Goal: Task Accomplishment & Management: Complete application form

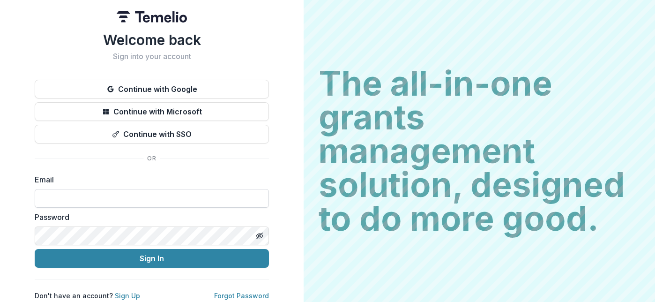
click at [79, 198] on input at bounding box center [152, 198] width 234 height 19
click at [35, 189] on div at bounding box center [35, 189] width 0 height 0
click at [92, 200] on input at bounding box center [152, 198] width 234 height 19
type input "**********"
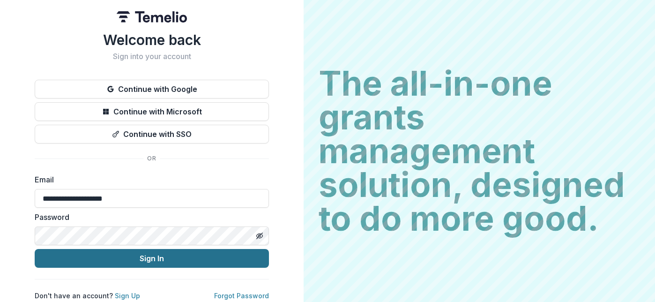
scroll to position [5, 0]
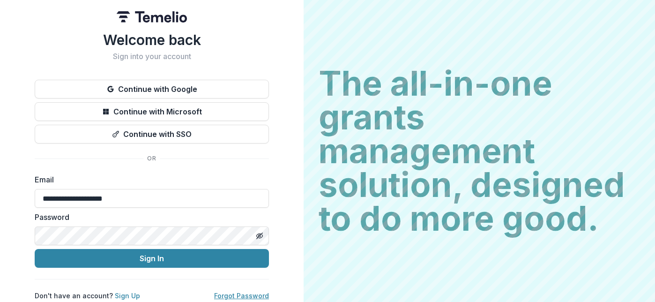
click at [230, 291] on link "Forgot Password" at bounding box center [241, 295] width 55 height 8
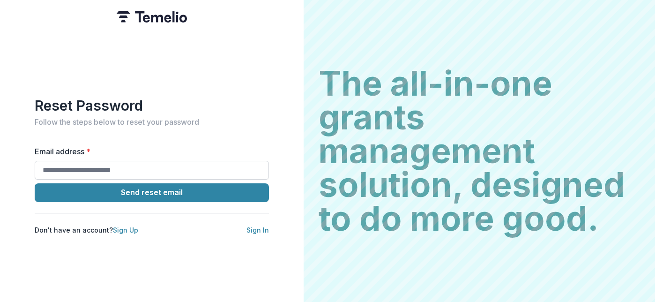
click at [96, 166] on input "Email address *" at bounding box center [152, 170] width 234 height 19
type input "**********"
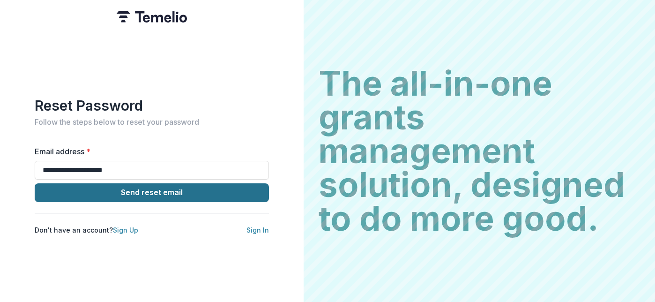
click at [117, 188] on button "Send reset email" at bounding box center [152, 192] width 234 height 19
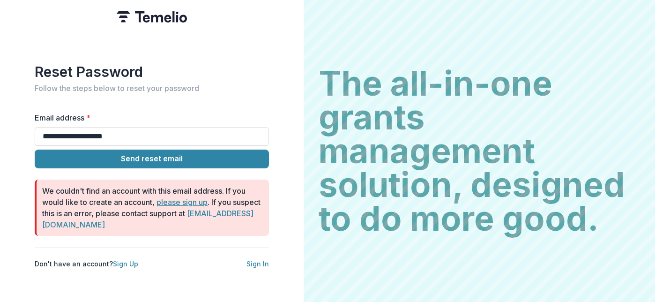
click at [178, 197] on link "please sign up" at bounding box center [181, 201] width 51 height 9
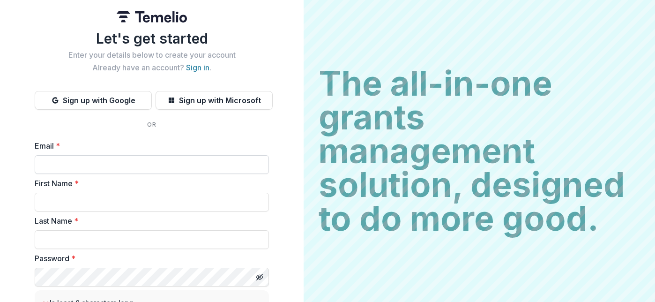
click at [92, 162] on input "Email *" at bounding box center [152, 164] width 234 height 19
type input "**********"
click at [78, 195] on input "First Name *" at bounding box center [152, 202] width 234 height 19
type input "*****"
type input "*******"
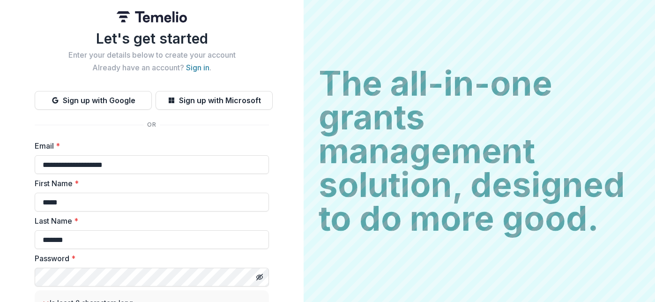
click at [243, 281] on div at bounding box center [152, 276] width 234 height 19
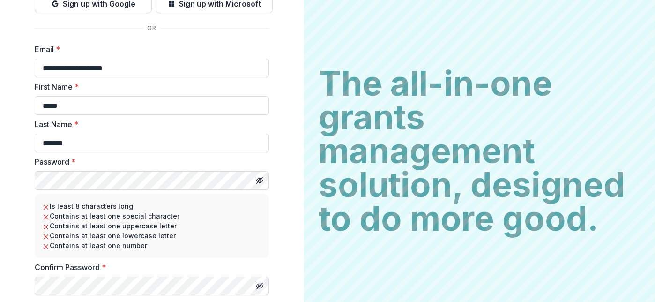
scroll to position [124, 0]
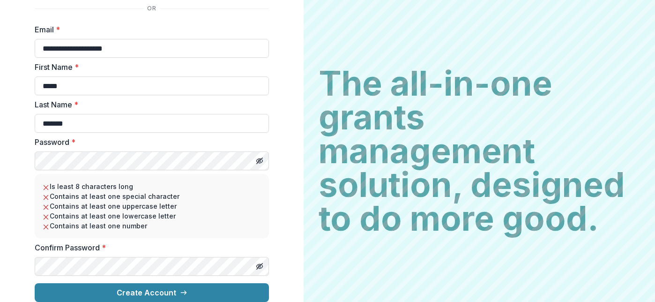
click at [269, 151] on div at bounding box center [269, 151] width 0 height 0
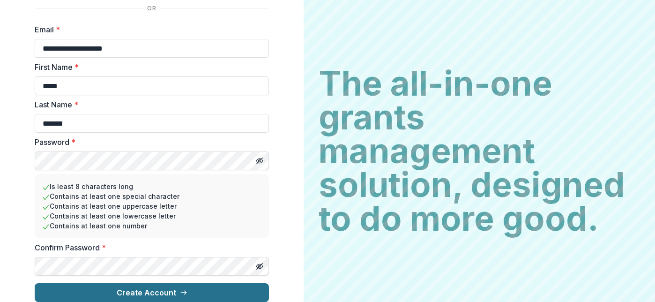
click at [112, 286] on button "Create Account" at bounding box center [152, 292] width 234 height 19
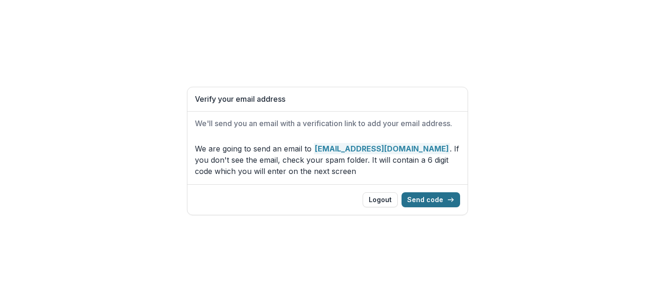
click at [435, 198] on button "Send code" at bounding box center [430, 199] width 59 height 15
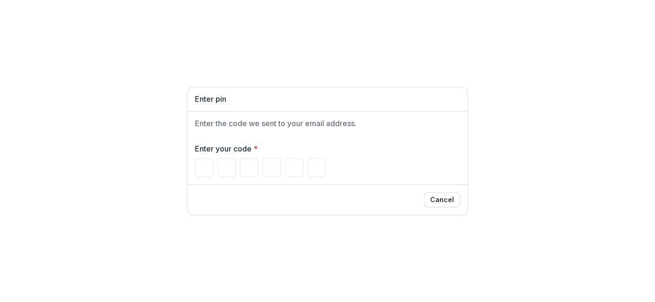
type input "*"
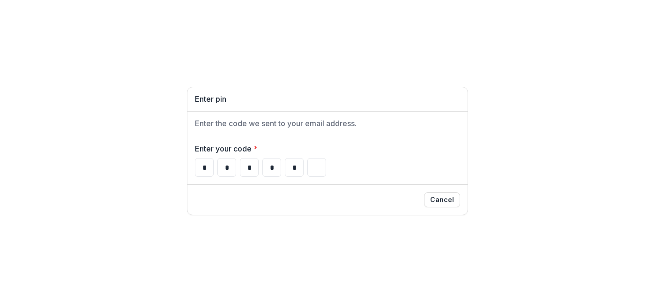
type input "*"
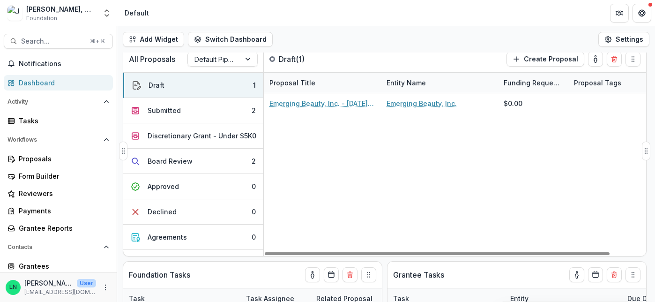
scroll to position [7, 0]
click at [178, 111] on div "Submitted" at bounding box center [164, 110] width 33 height 10
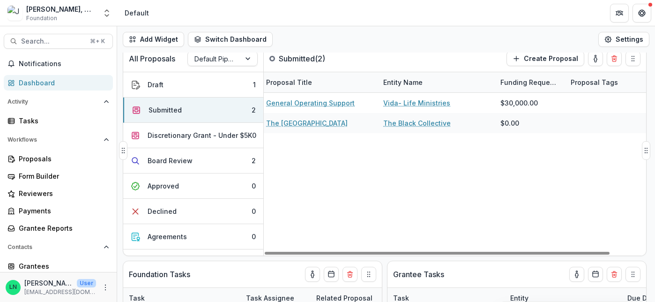
scroll to position [0, 0]
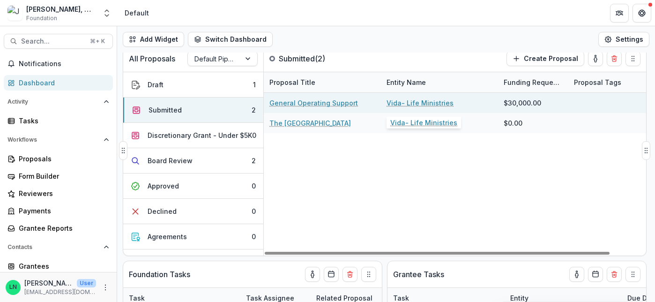
click at [407, 100] on link "Vida- Life Ministries" at bounding box center [419, 103] width 67 height 10
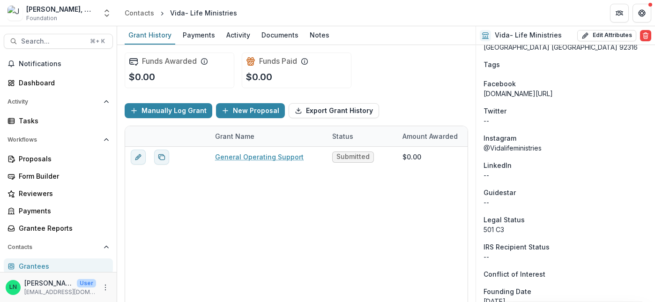
scroll to position [547, 0]
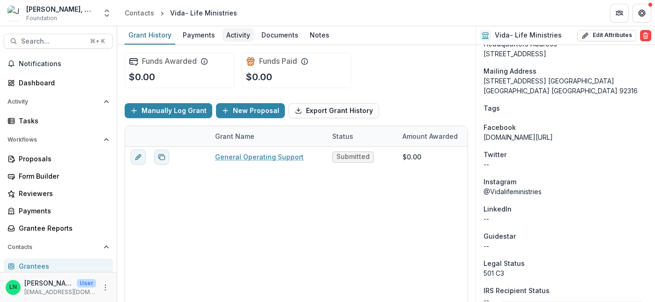
click at [234, 34] on div "Activity" at bounding box center [238, 35] width 31 height 14
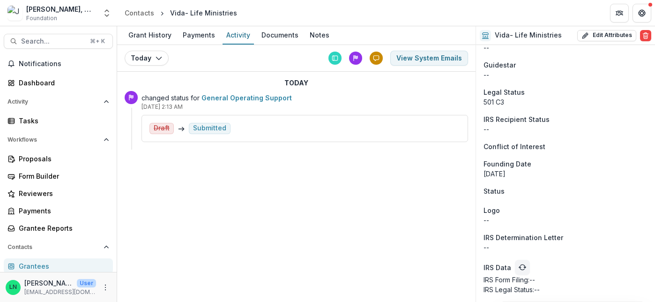
scroll to position [728, 0]
